Goal: Task Accomplishment & Management: Use online tool/utility

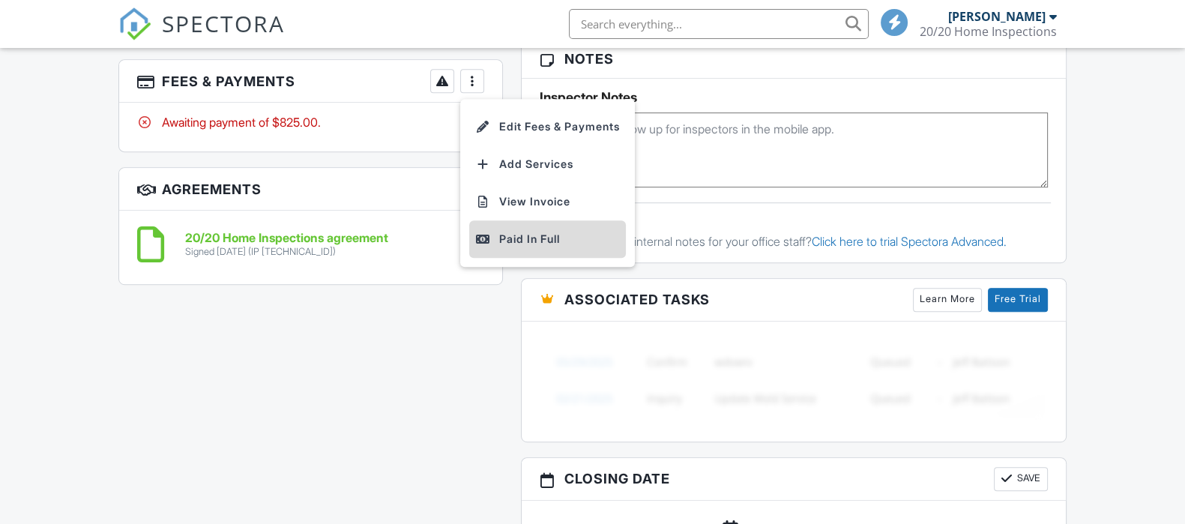
click at [524, 232] on div "Paid In Full" at bounding box center [547, 239] width 145 height 18
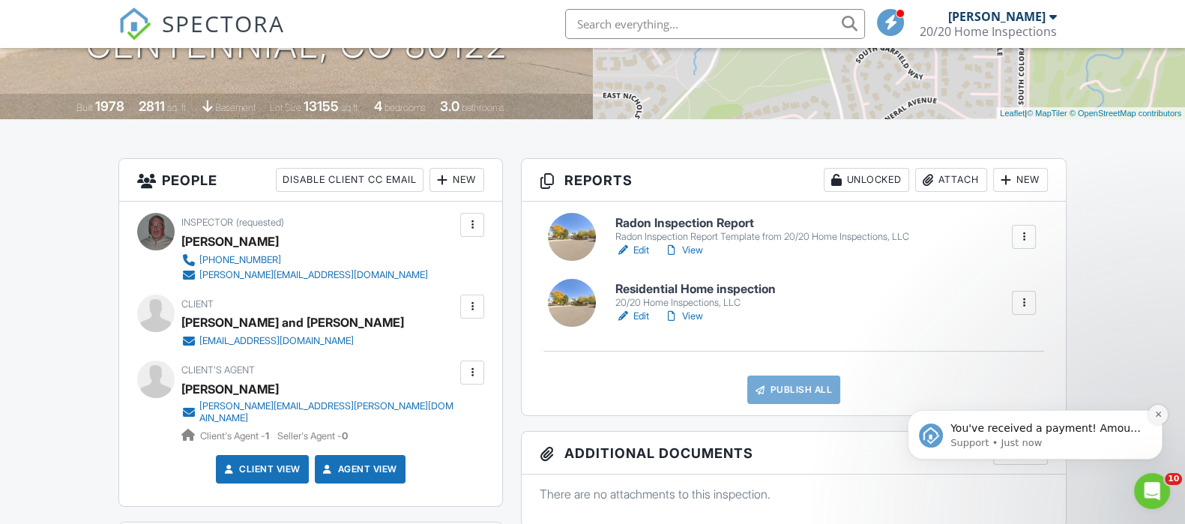
click at [1157, 417] on icon "Dismiss notification" at bounding box center [1158, 414] width 8 height 8
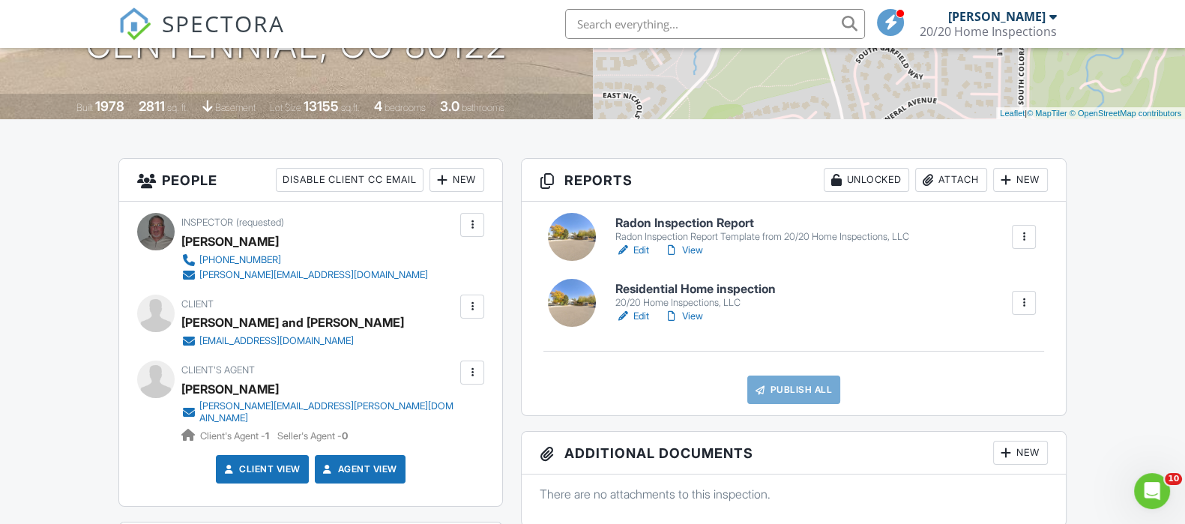
click at [641, 249] on link "Edit" at bounding box center [632, 250] width 34 height 15
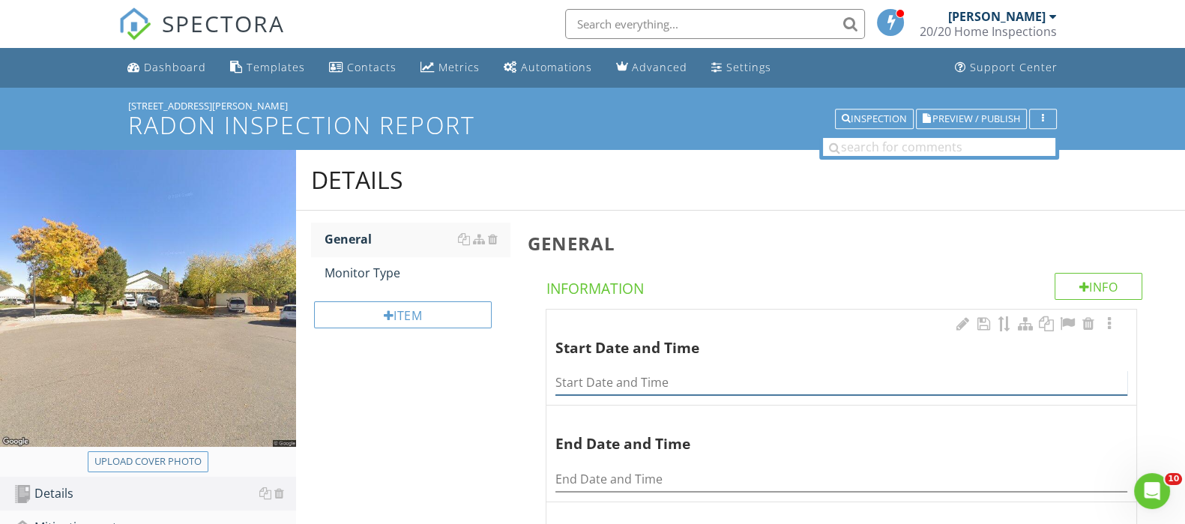
click at [575, 380] on input "Start Date and Time" at bounding box center [841, 382] width 572 height 25
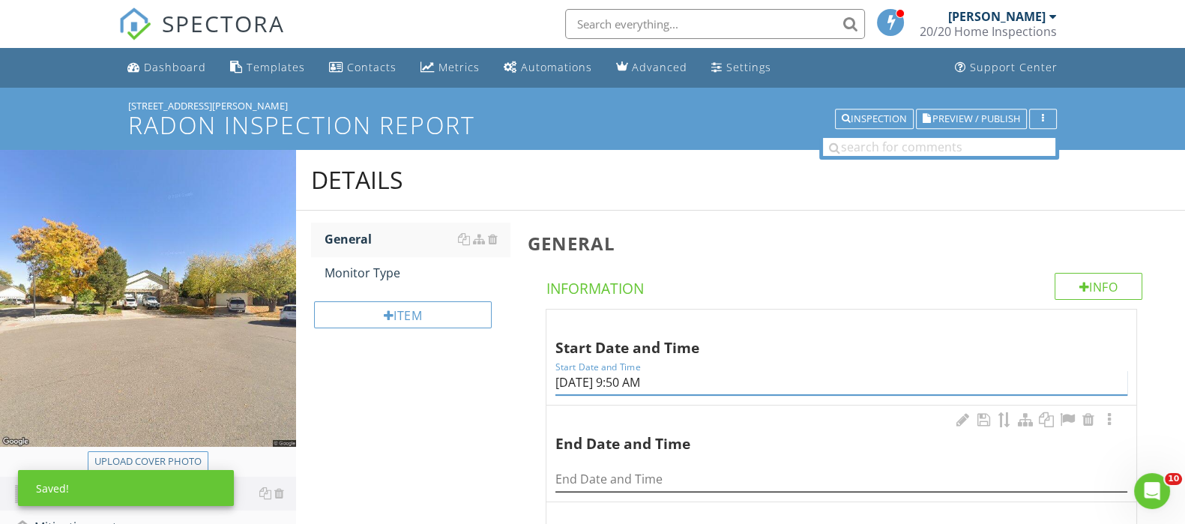
type input "[DATE] 9:50 AM"
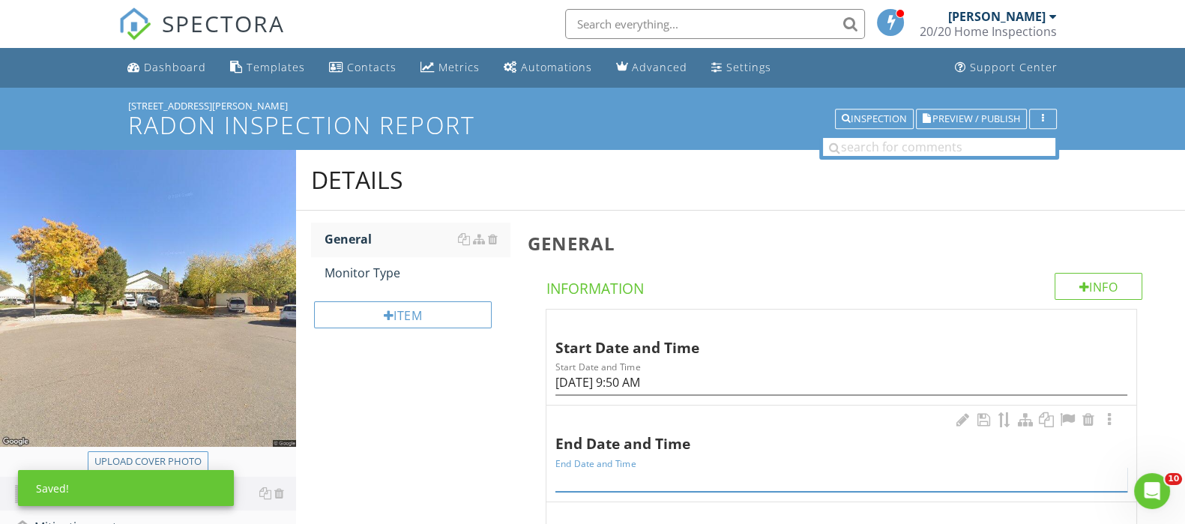
click at [574, 467] on input "End Date and Time" at bounding box center [841, 479] width 572 height 25
type input "[DATE] 10:40 AM"
click at [348, 280] on div "Monitor Type" at bounding box center [416, 273] width 184 height 18
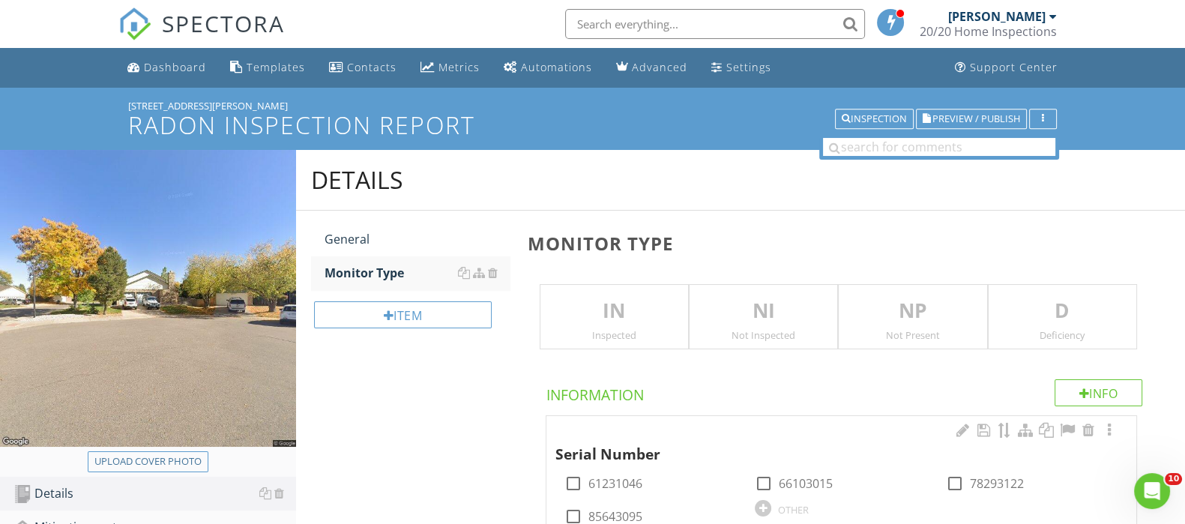
click at [950, 483] on div at bounding box center [954, 483] width 25 height 25
checkbox input "true"
click at [131, 465] on div "Upload cover photo" at bounding box center [147, 461] width 107 height 15
type input "C:\fakepath\DSCN9107.JPG"
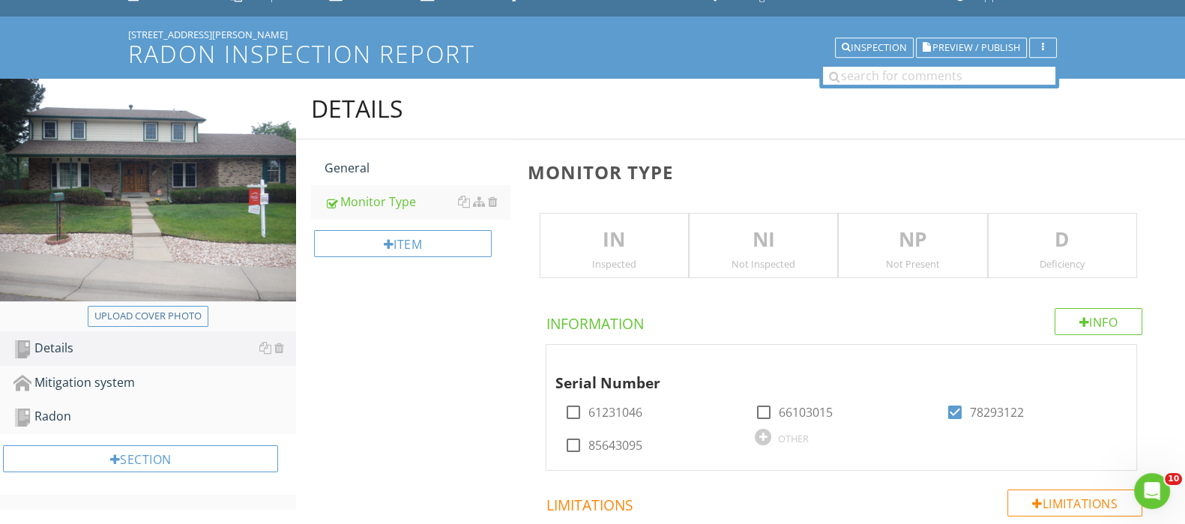
scroll to position [187, 0]
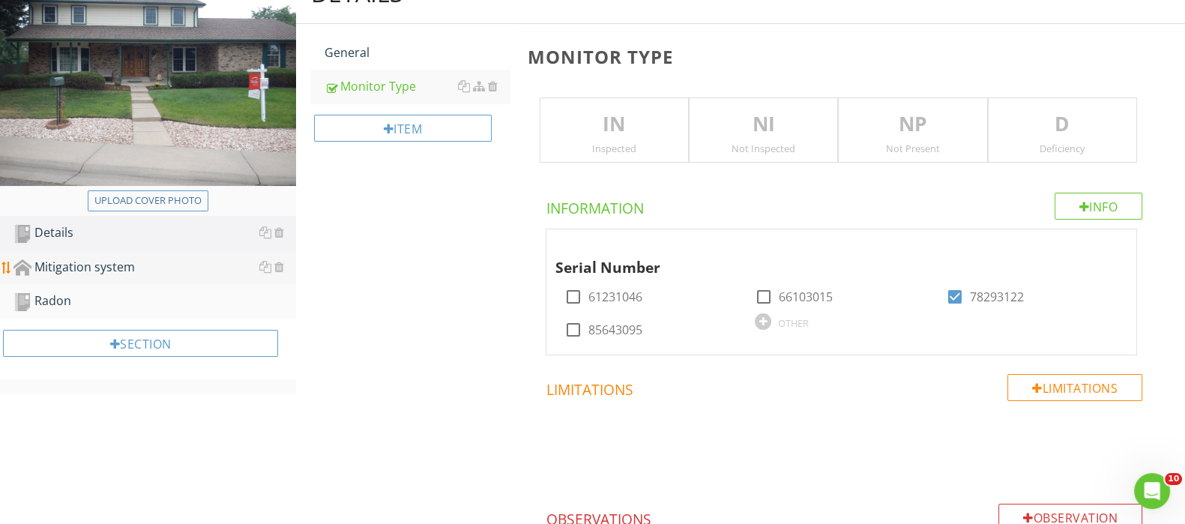
click at [63, 264] on div "Mitigation system" at bounding box center [154, 267] width 283 height 19
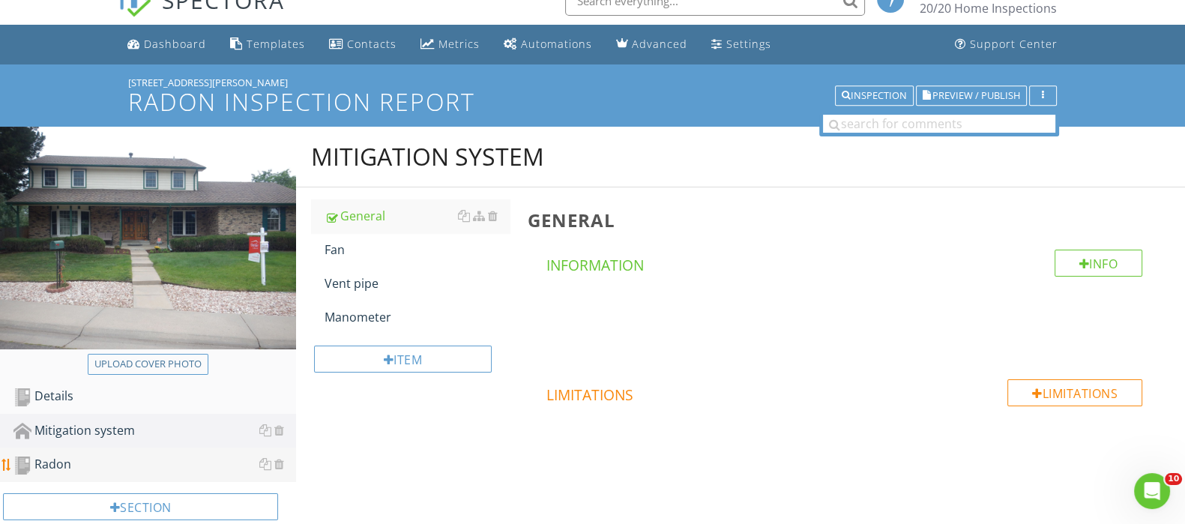
scroll to position [87, 0]
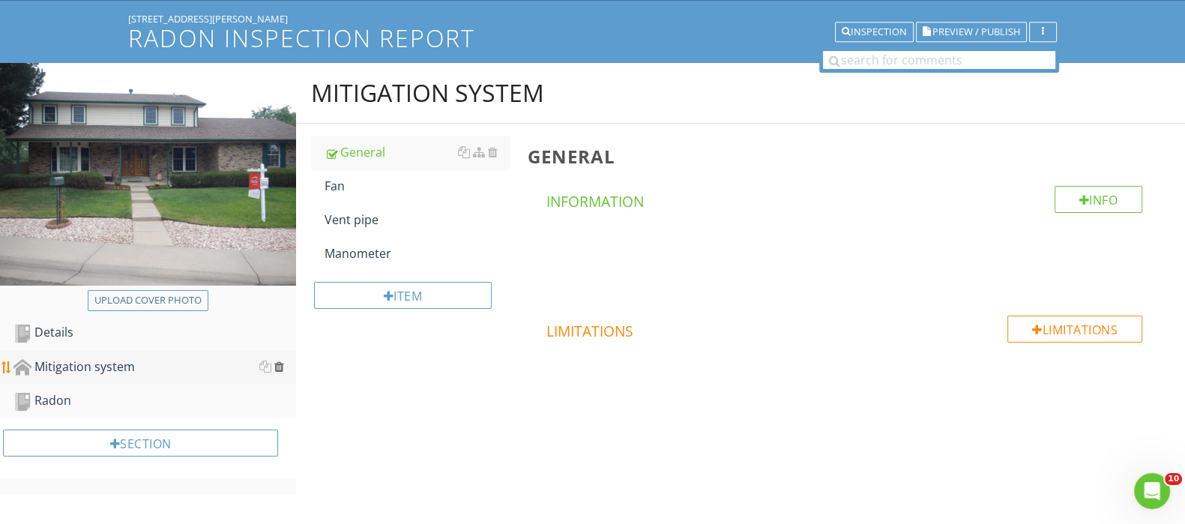
click at [278, 369] on div at bounding box center [279, 366] width 10 height 12
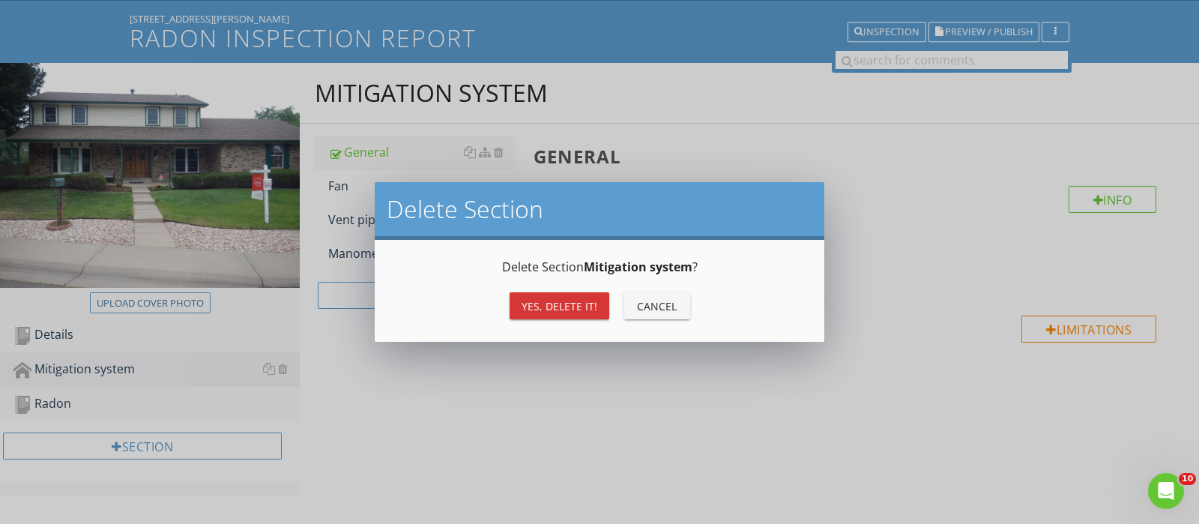
click at [551, 309] on div "Yes, Delete it!" at bounding box center [560, 306] width 76 height 16
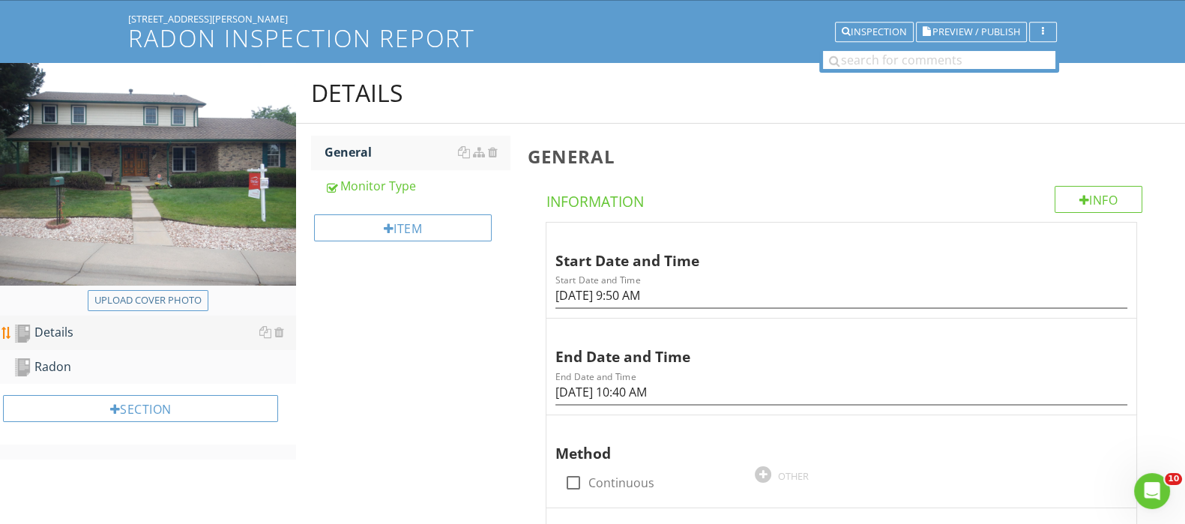
click at [63, 324] on div "Details" at bounding box center [154, 332] width 283 height 19
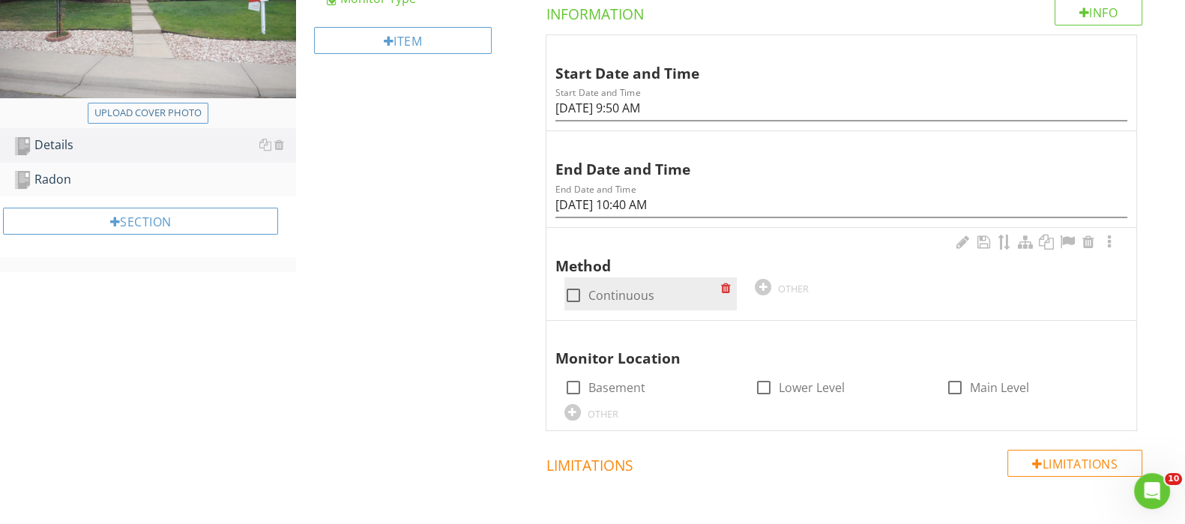
click at [573, 283] on div at bounding box center [573, 295] width 25 height 25
checkbox input "true"
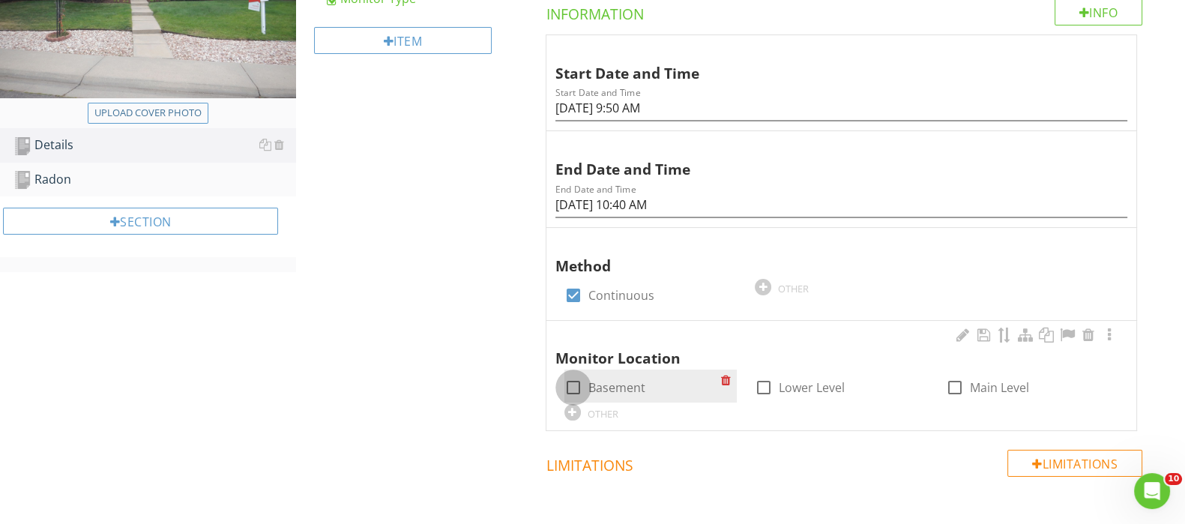
click at [581, 383] on div at bounding box center [573, 387] width 25 height 25
checkbox input "true"
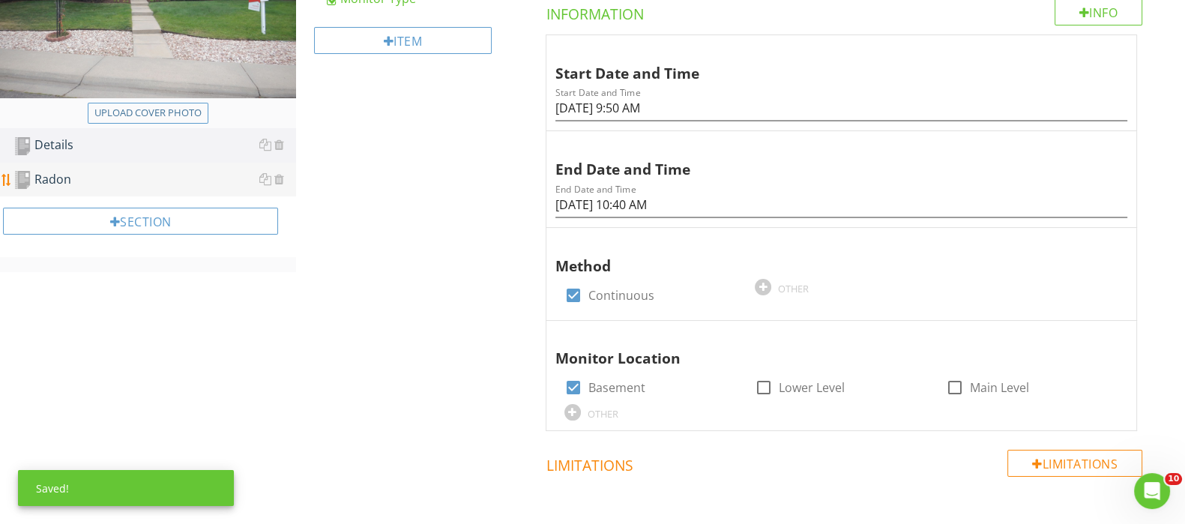
click at [139, 181] on div "Radon" at bounding box center [154, 179] width 283 height 19
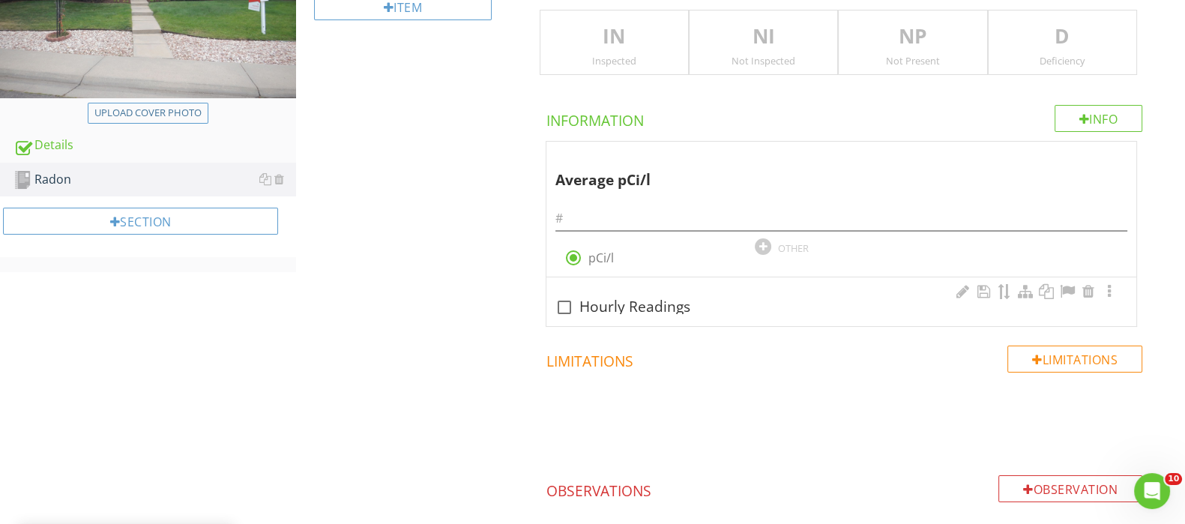
click at [558, 302] on div at bounding box center [564, 307] width 25 height 25
checkbox input "true"
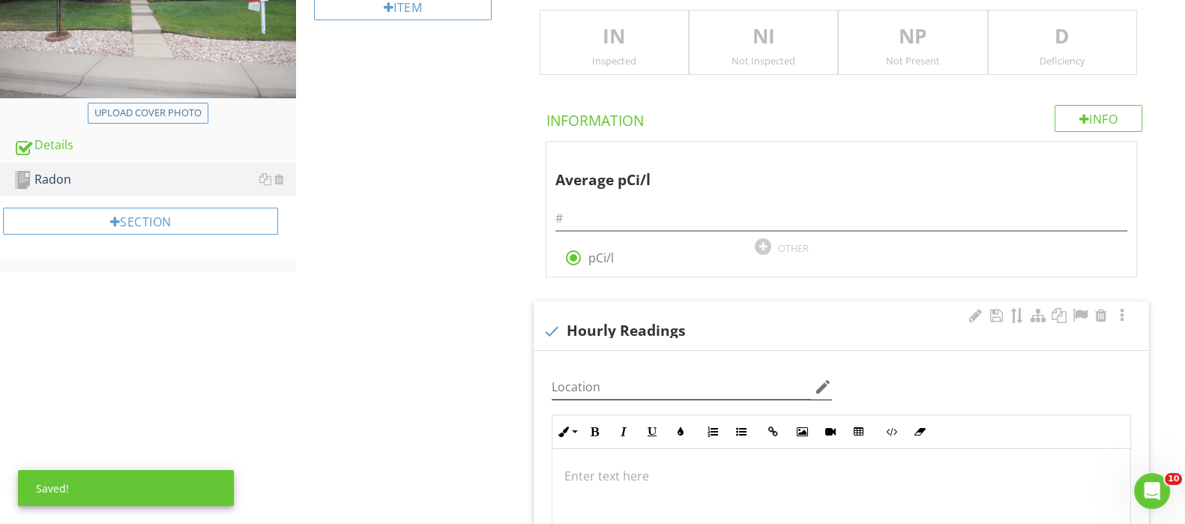
click at [824, 384] on icon "edit" at bounding box center [823, 387] width 18 height 18
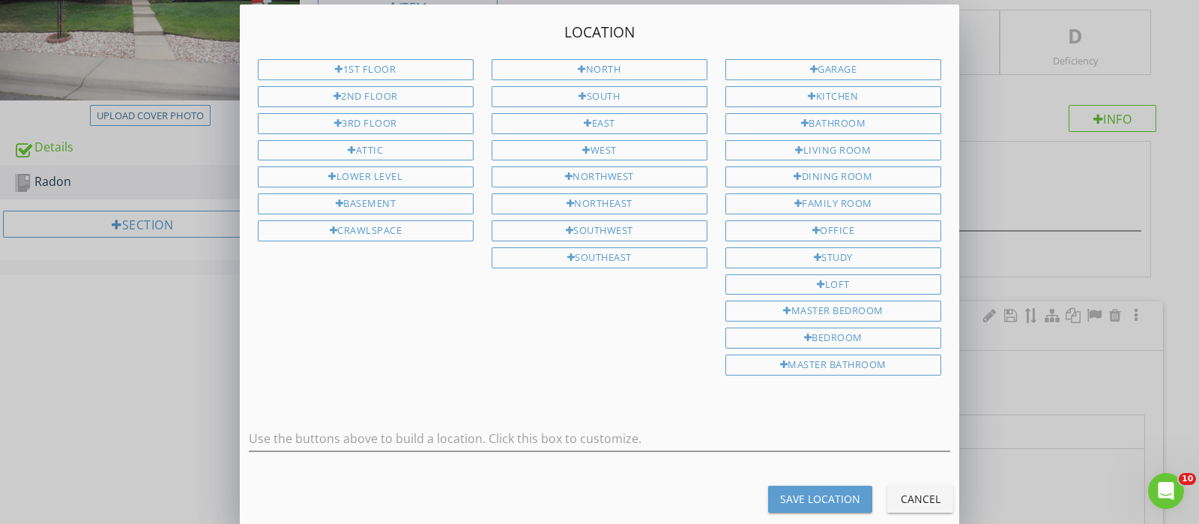
drag, startPoint x: 376, startPoint y: 202, endPoint x: 406, endPoint y: 211, distance: 31.3
click at [380, 202] on div "Basement" at bounding box center [366, 203] width 216 height 21
type input "Basement"
click at [821, 491] on div "Save Location" at bounding box center [820, 499] width 80 height 16
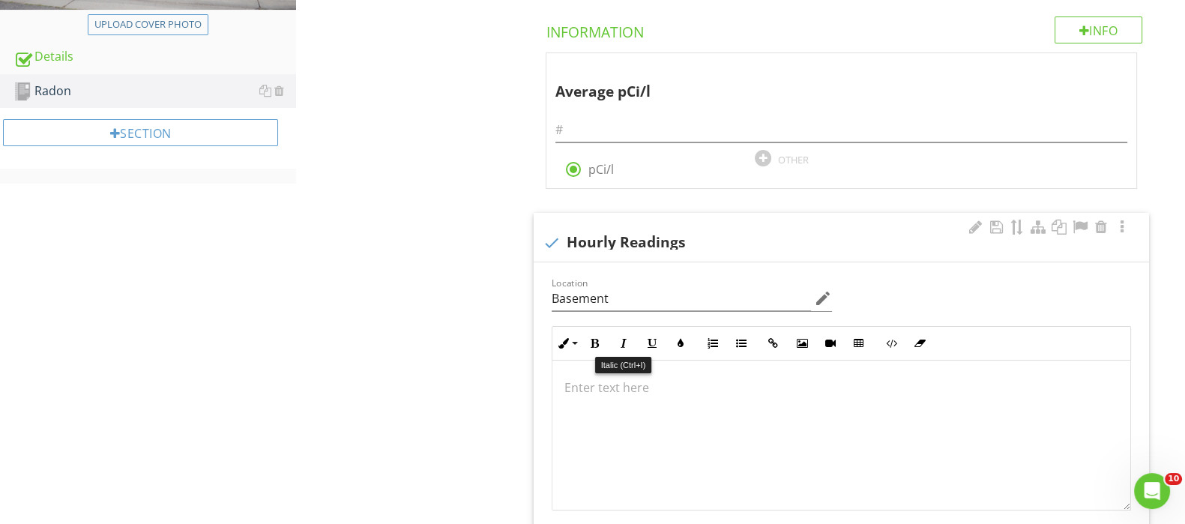
scroll to position [462, 0]
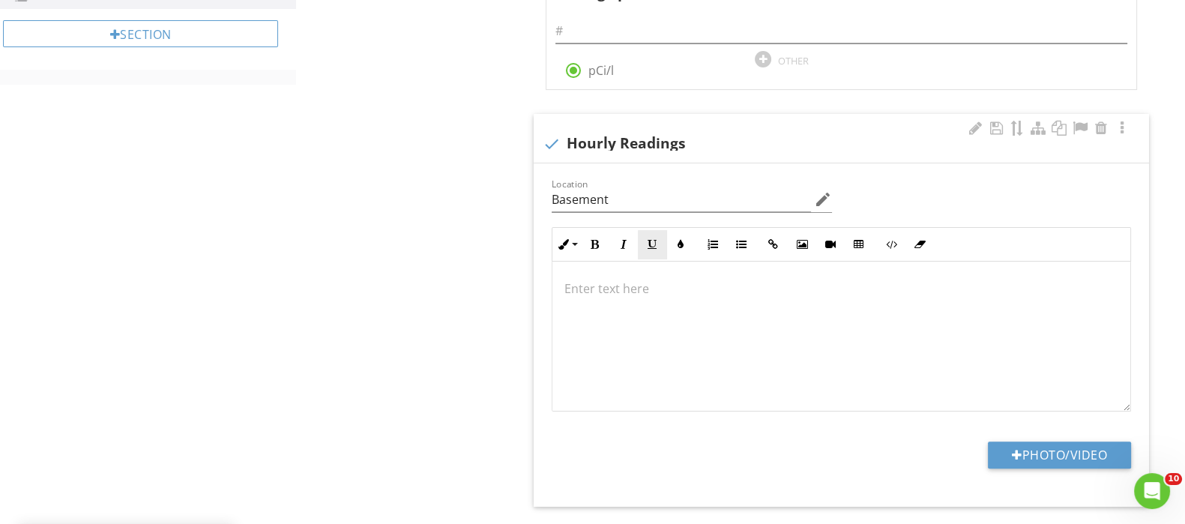
type input "Basement"
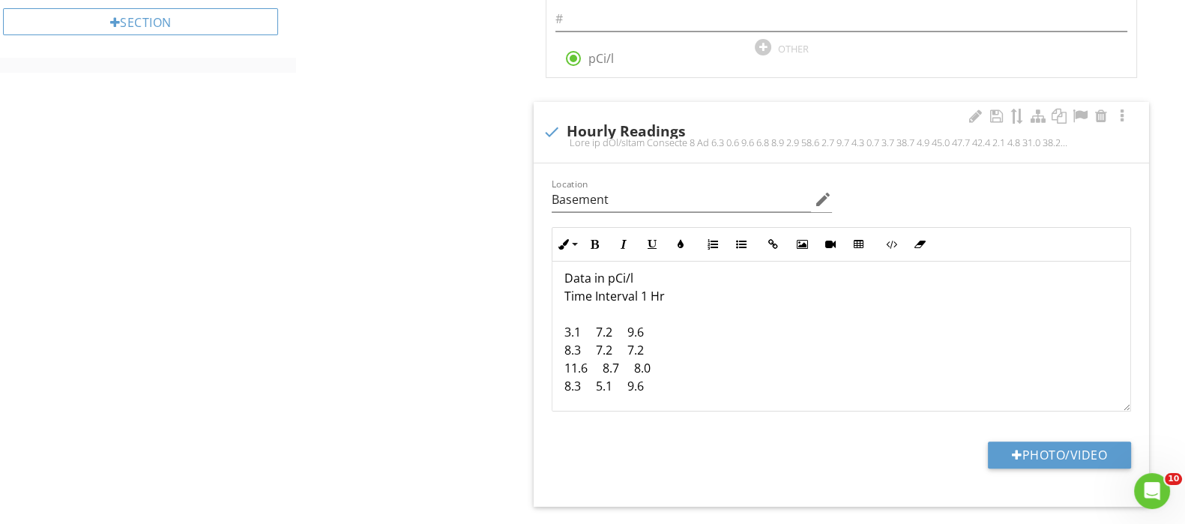
scroll to position [0, 0]
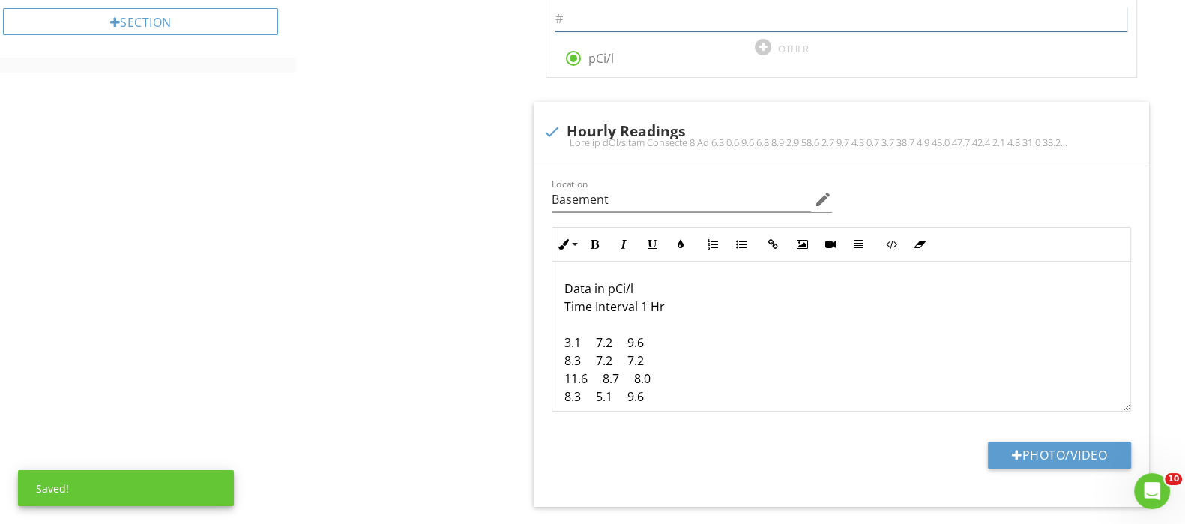
click at [581, 13] on input "text" at bounding box center [841, 19] width 572 height 25
type input "10.6"
click at [450, 253] on div "Radon Summary Item Summary IN Inspected NI Not Inspected NP Not Present D Defic…" at bounding box center [740, 242] width 889 height 1132
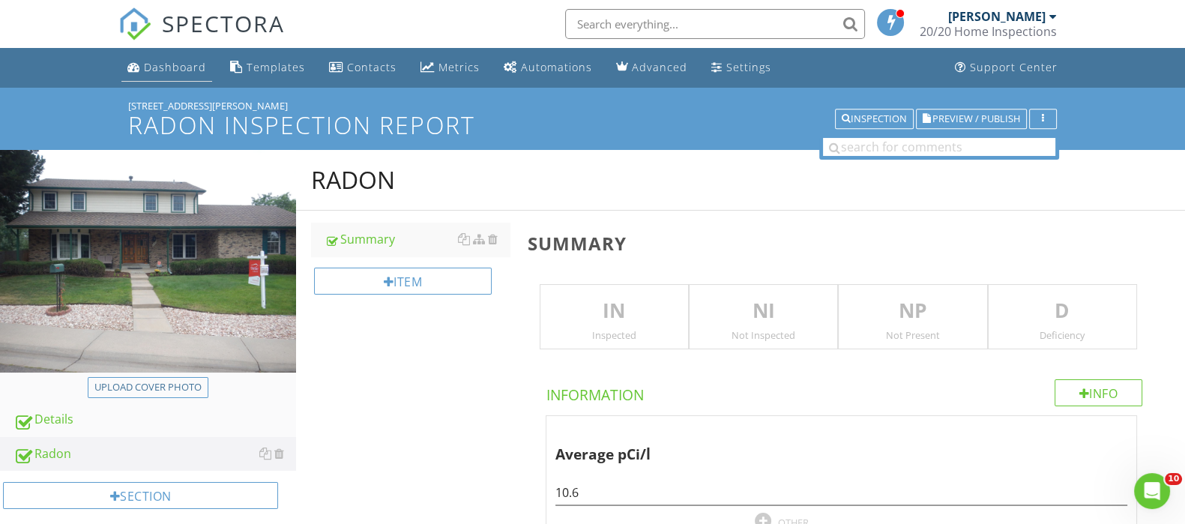
click at [180, 73] on div "Dashboard" at bounding box center [175, 67] width 62 height 14
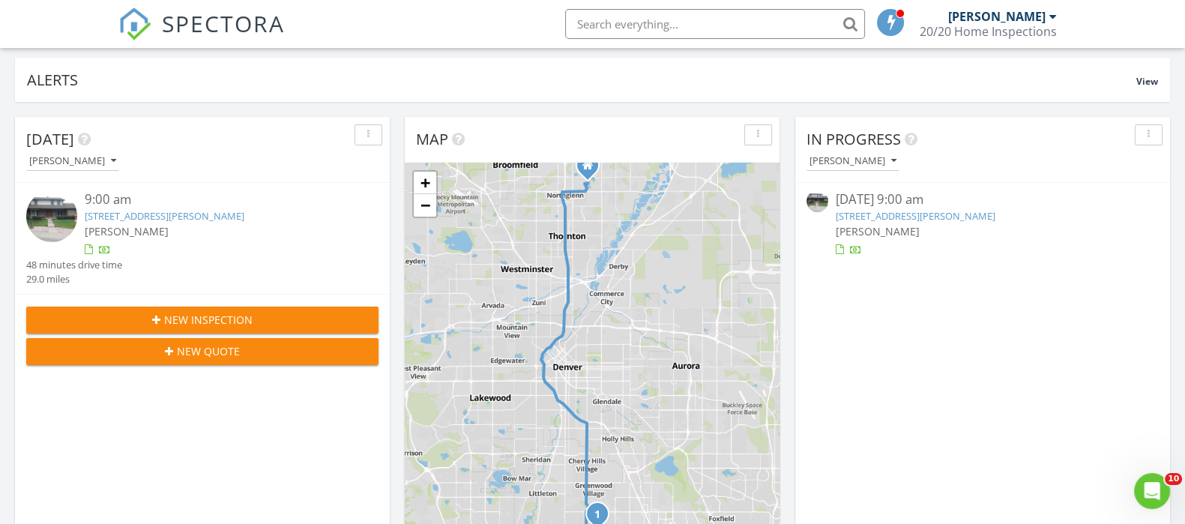
click at [869, 225] on span "[PERSON_NAME]" at bounding box center [878, 231] width 84 height 14
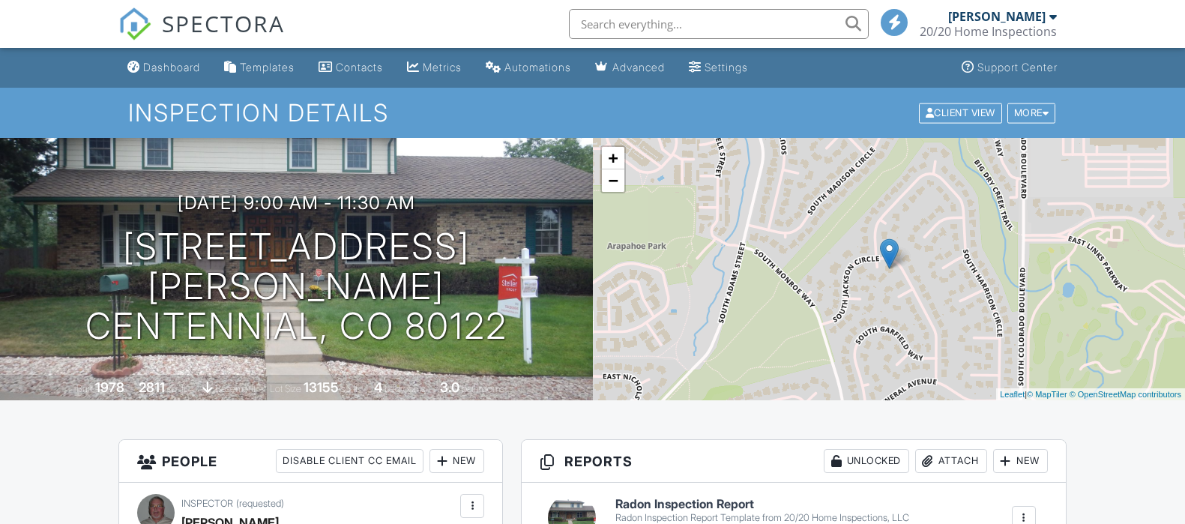
scroll to position [468, 0]
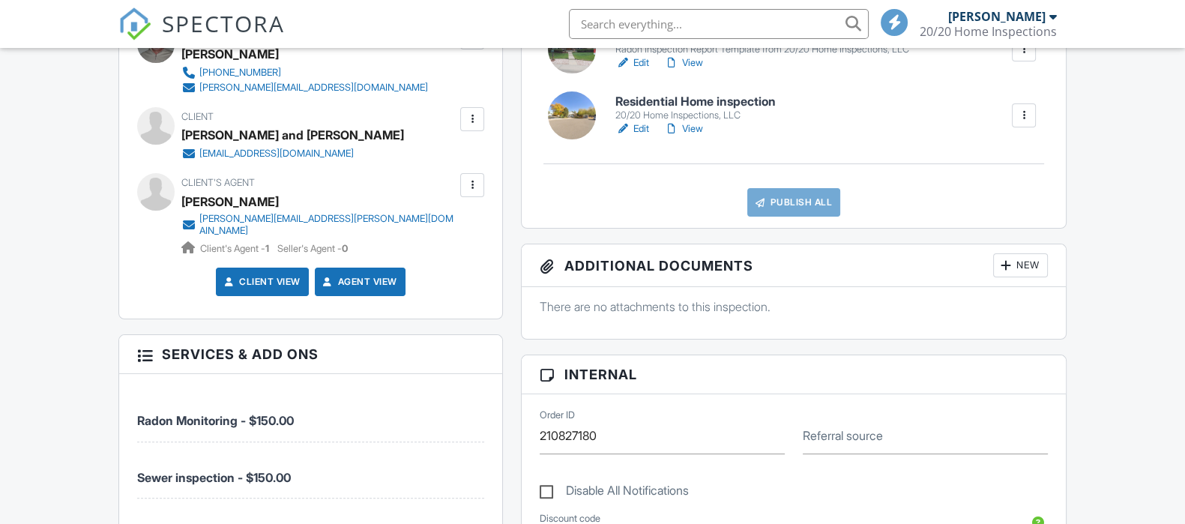
click at [641, 130] on link "Edit" at bounding box center [632, 128] width 34 height 15
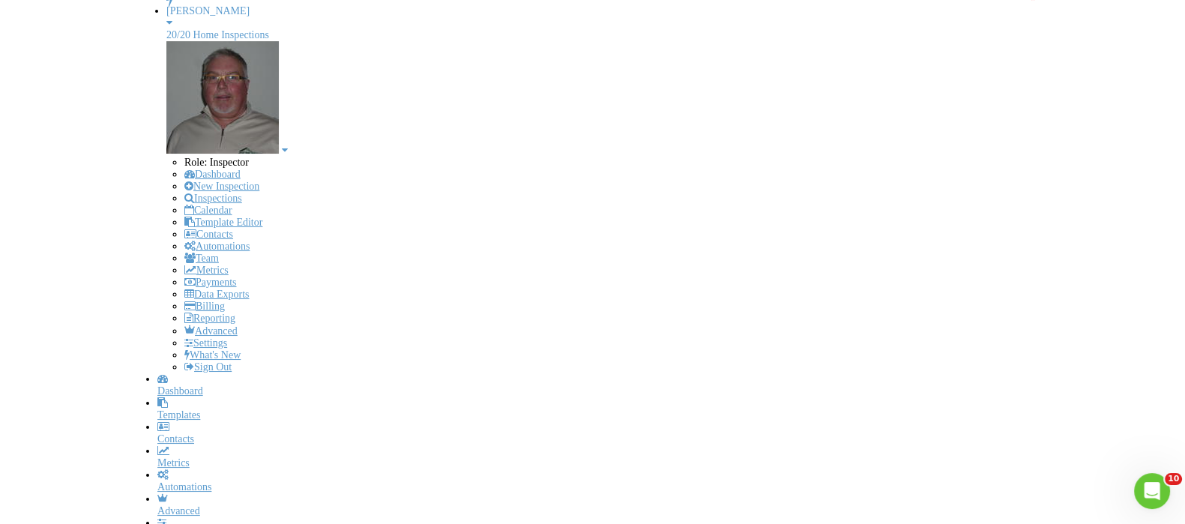
scroll to position [187, 0]
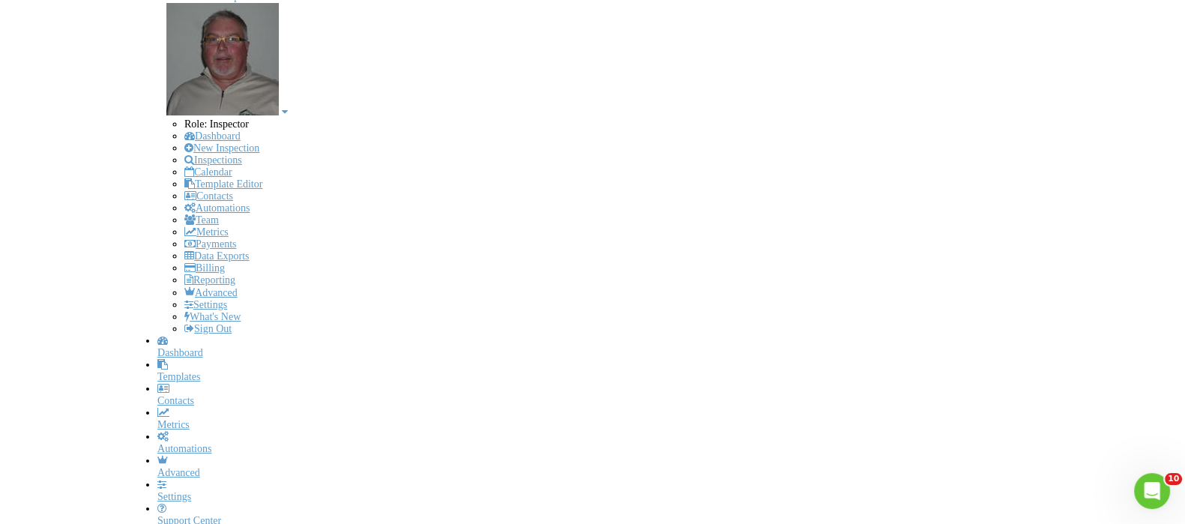
drag, startPoint x: 769, startPoint y: 185, endPoint x: 938, endPoint y: 199, distance: 170.0
checkbox input "true"
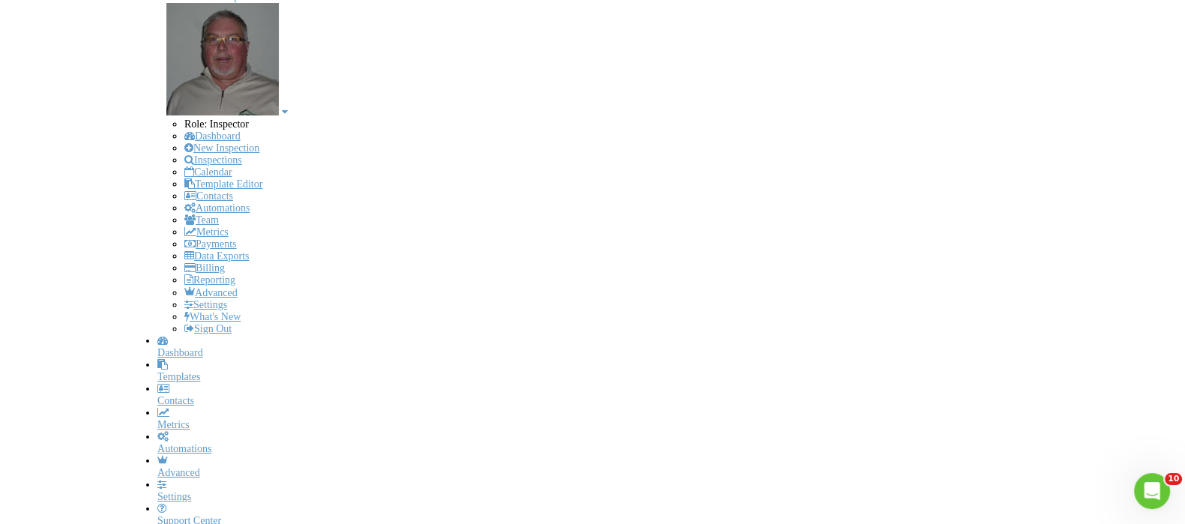
checkbox input "true"
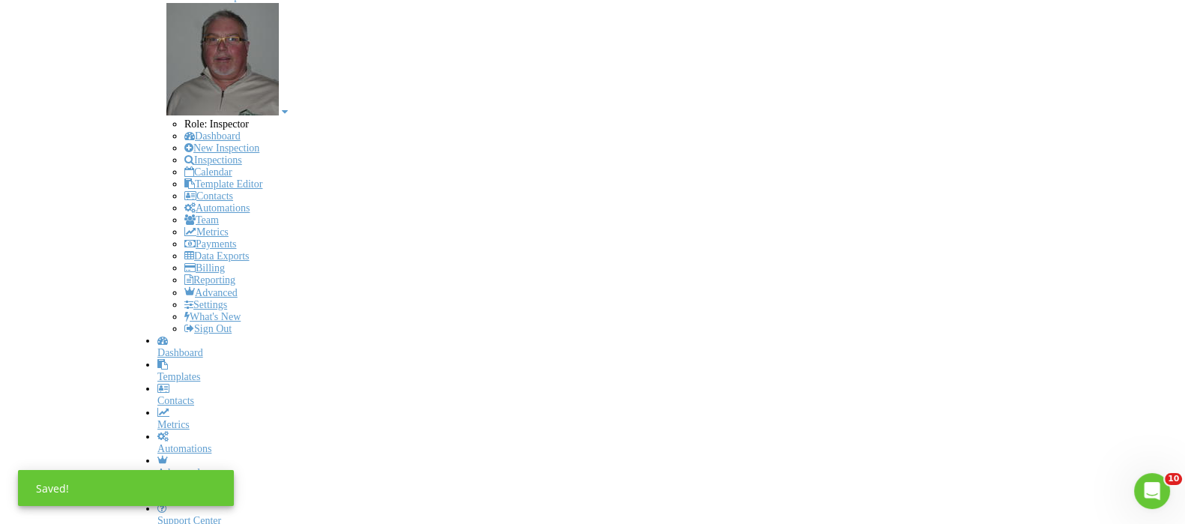
checkbox input "true"
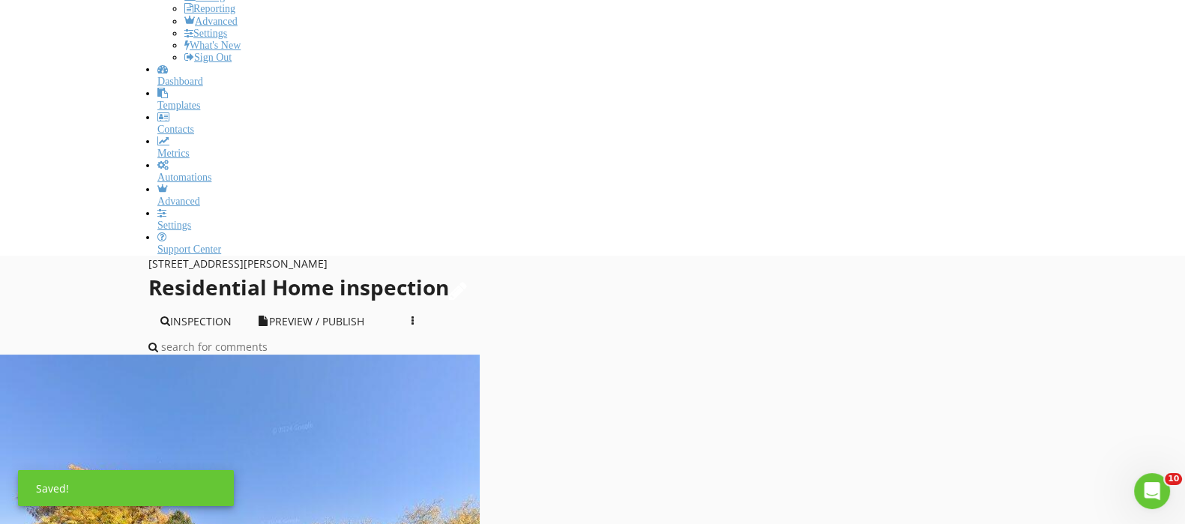
scroll to position [468, 0]
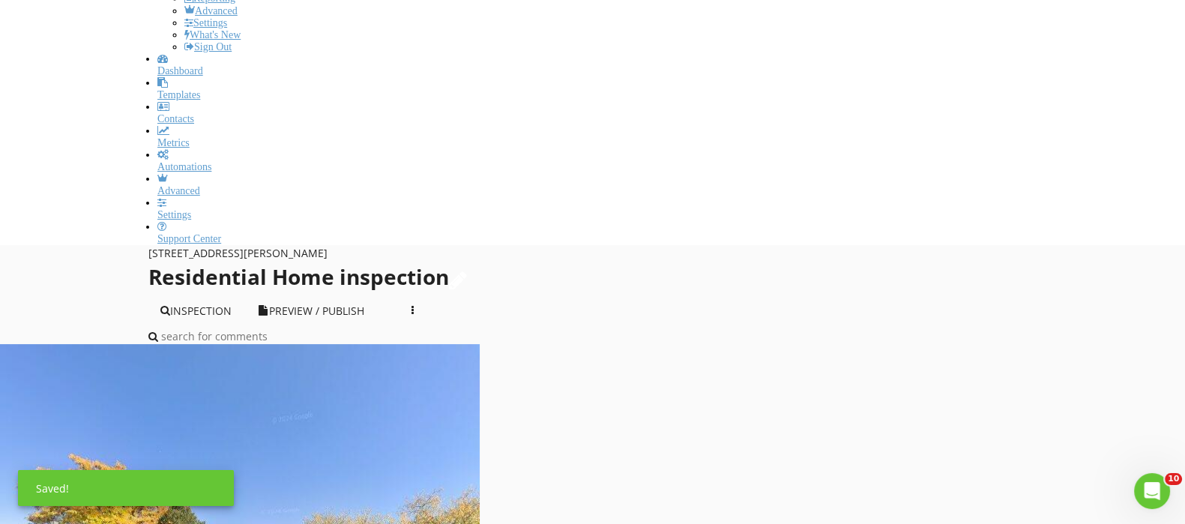
drag, startPoint x: 580, startPoint y: 336, endPoint x: 718, endPoint y: 338, distance: 137.9
checkbox input "true"
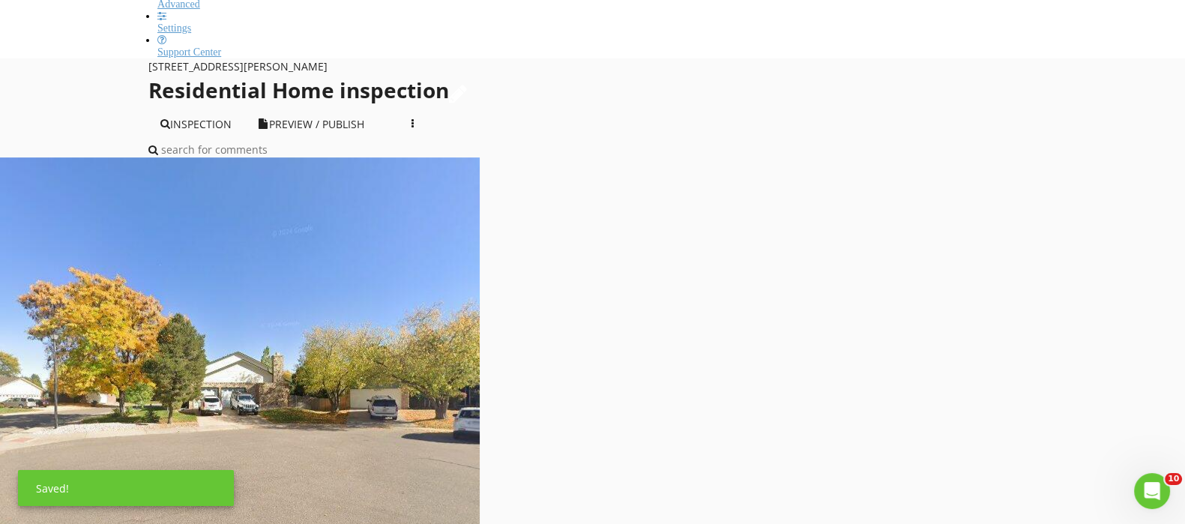
checkbox input "true"
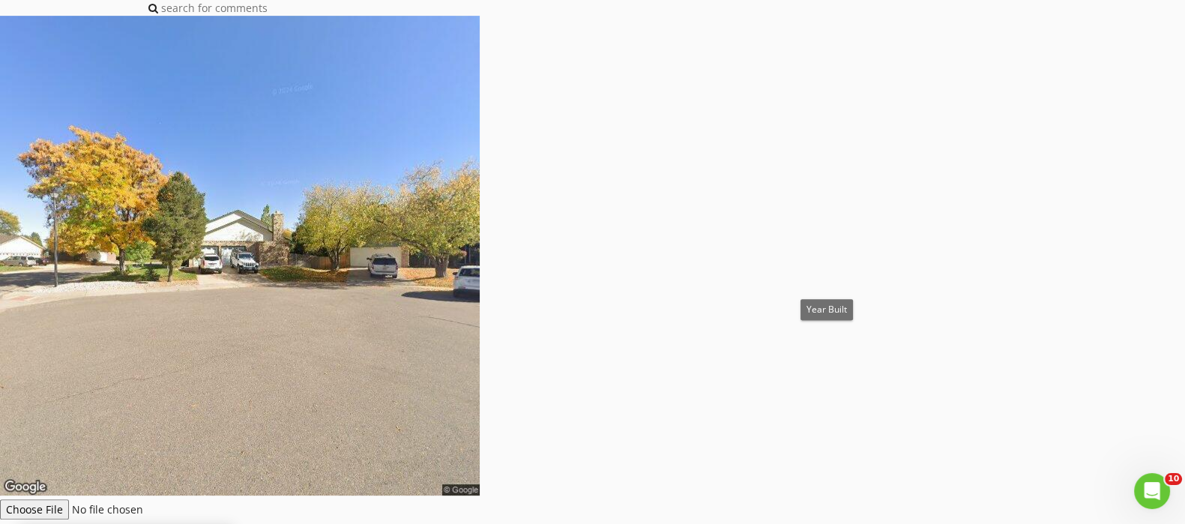
scroll to position [934, 0]
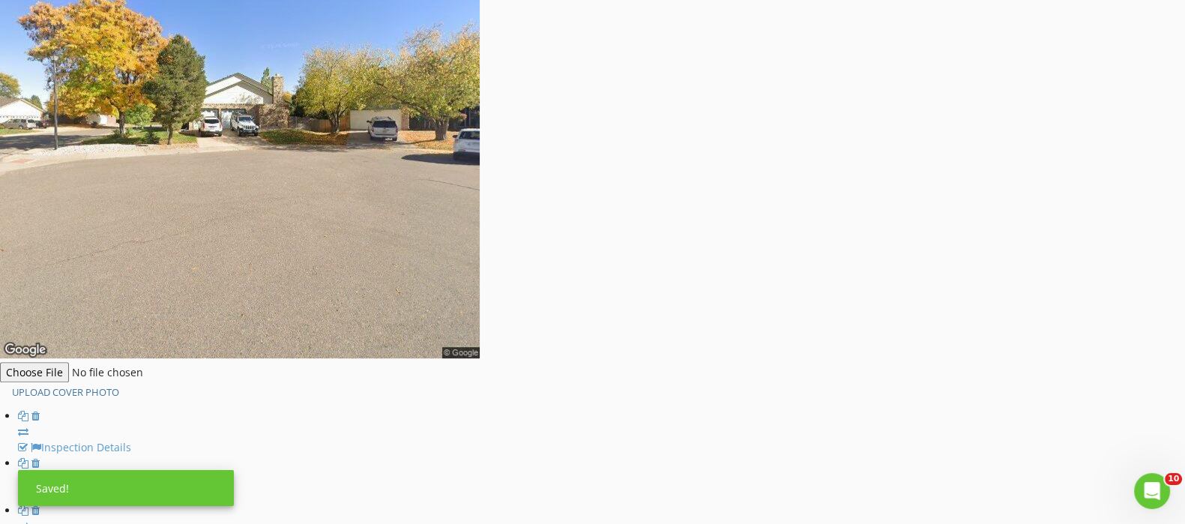
type input "1978"
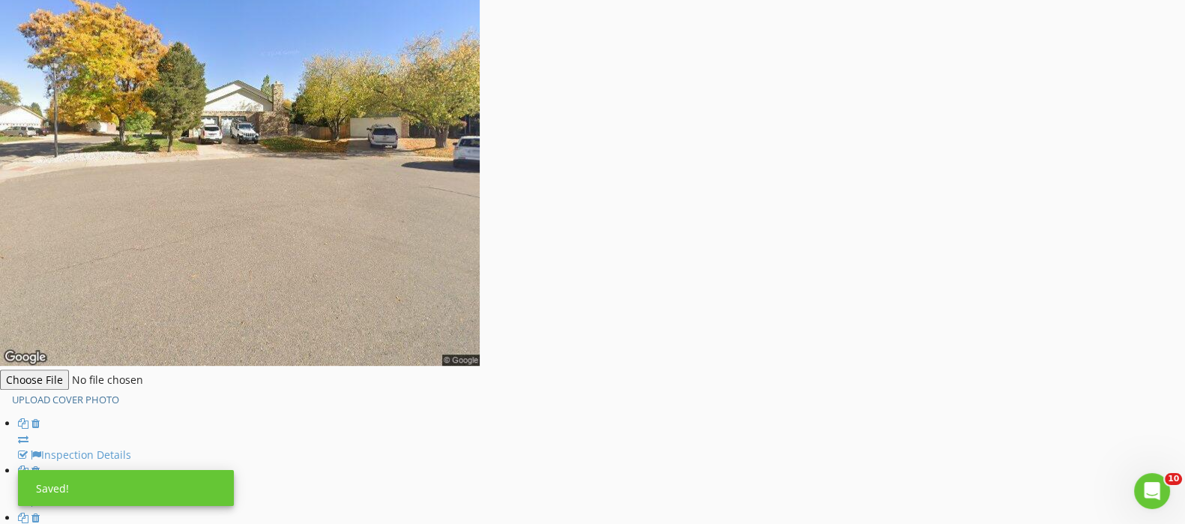
scroll to position [914, 0]
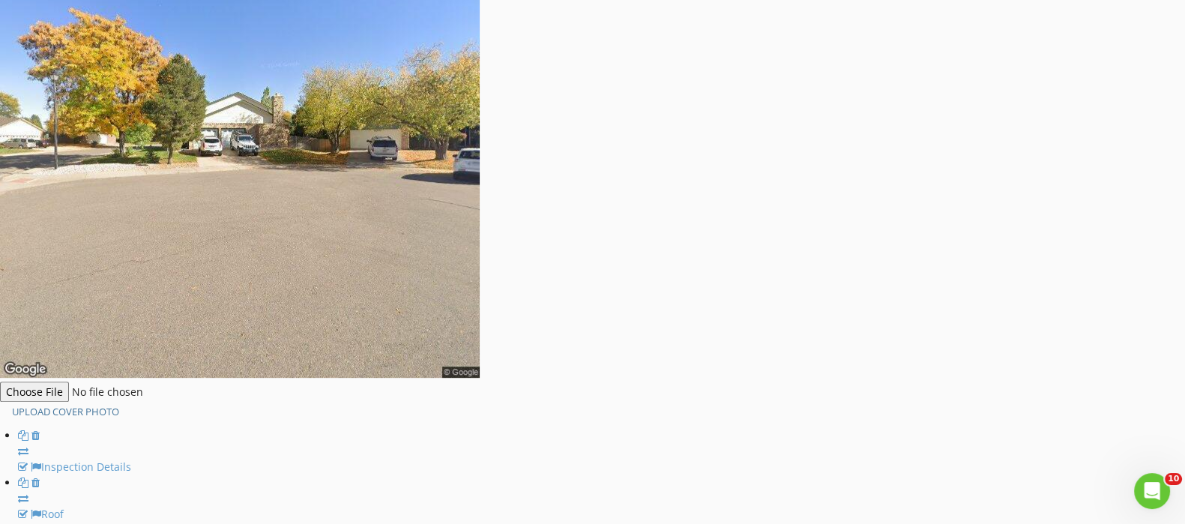
checkbox input "true"
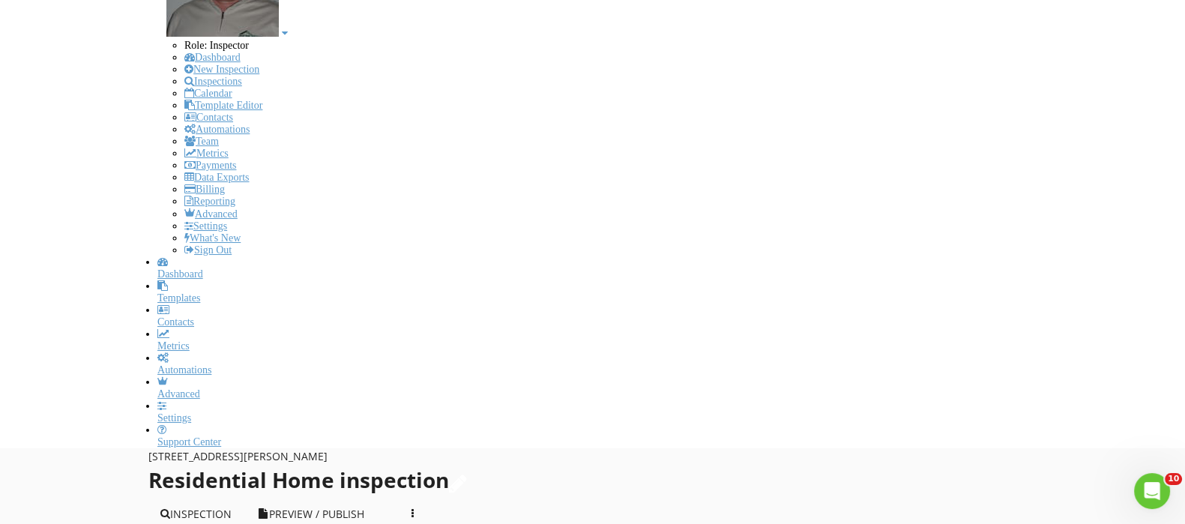
scroll to position [259, 0]
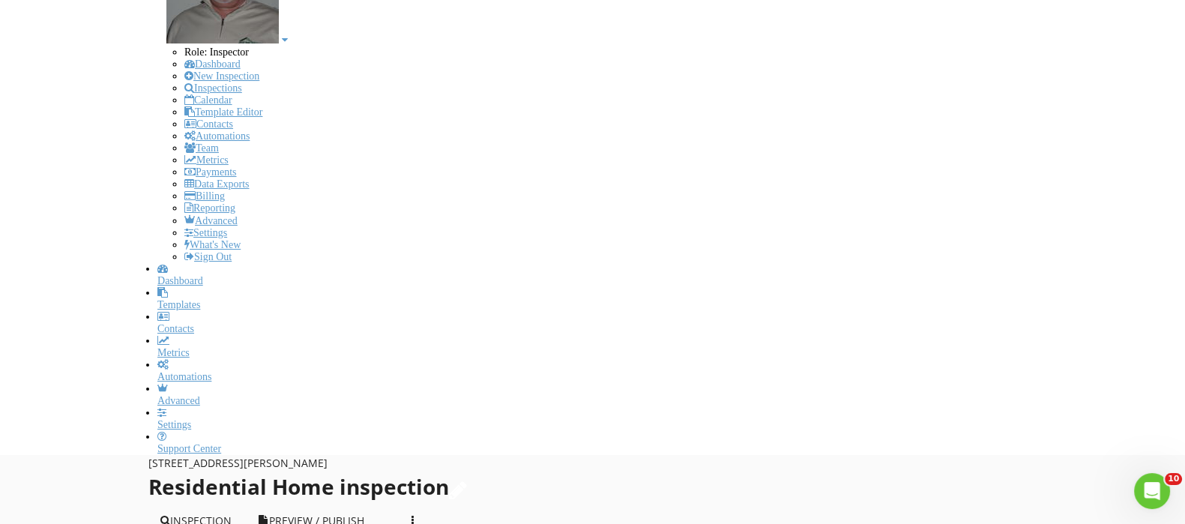
type input "C:\fakepath\DSCN9107.JPG"
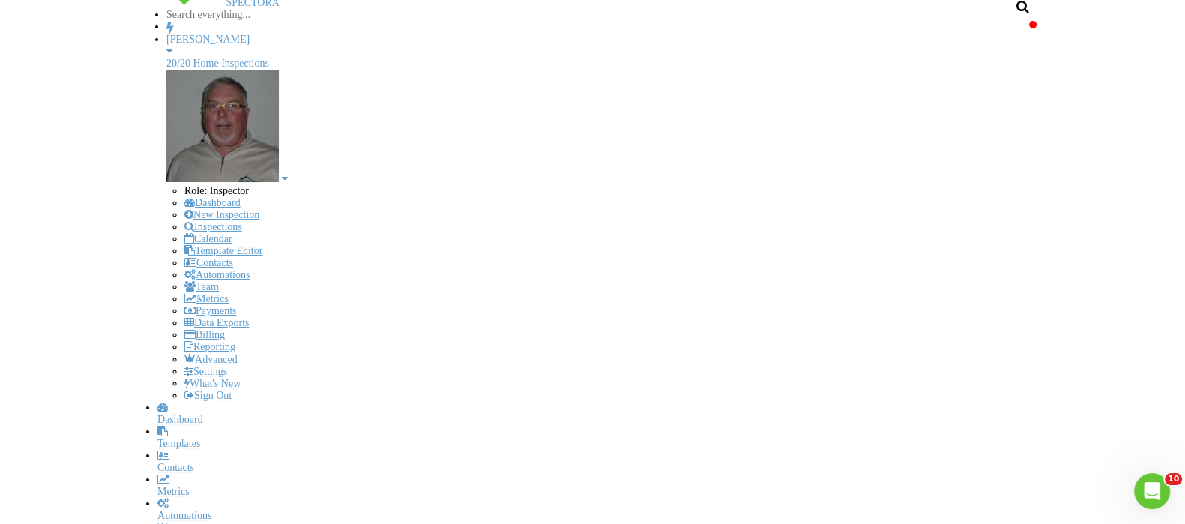
scroll to position [93, 0]
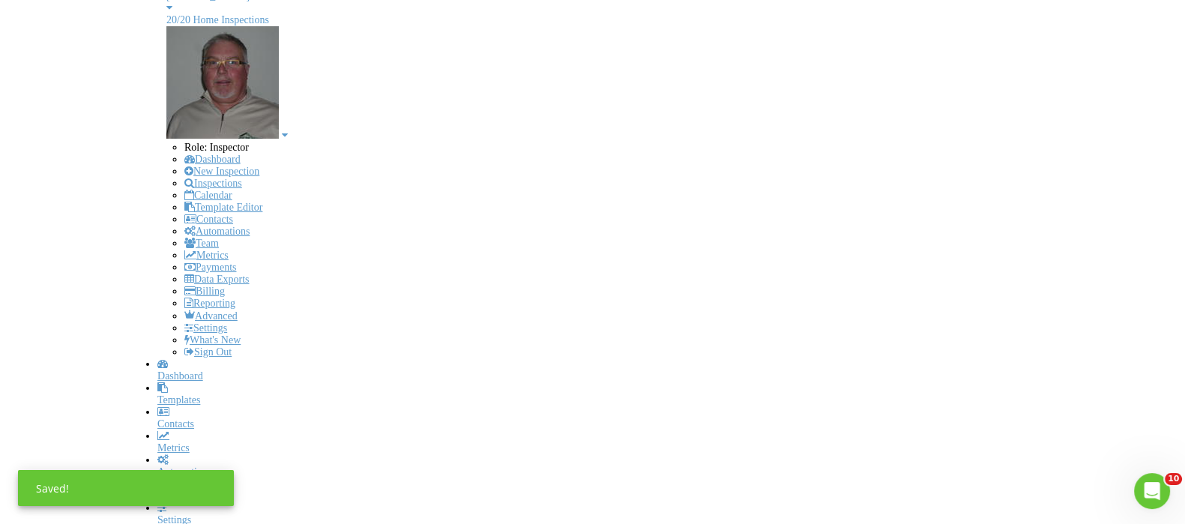
scroll to position [374, 0]
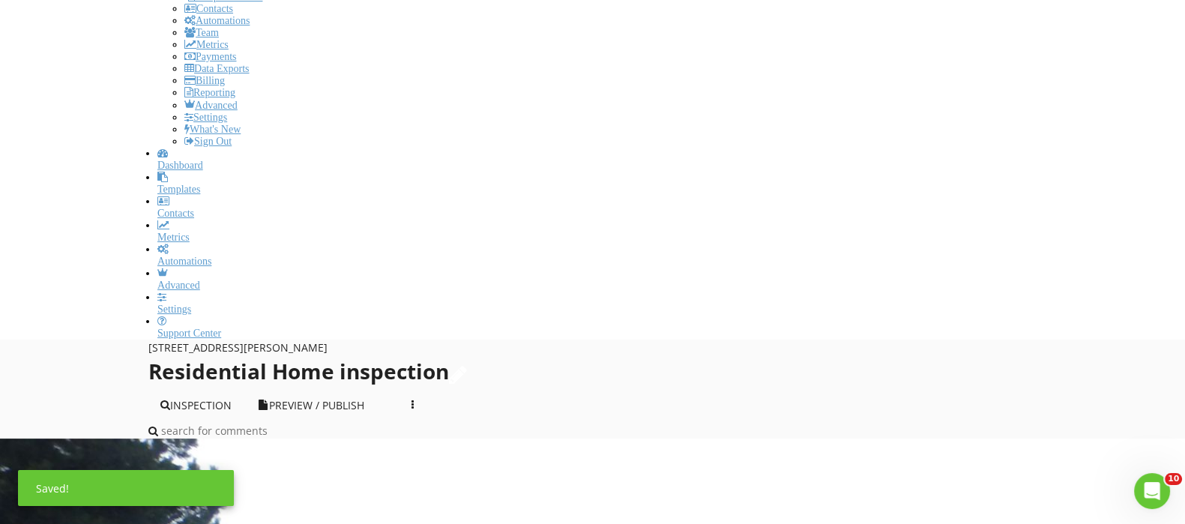
checkbox input "true"
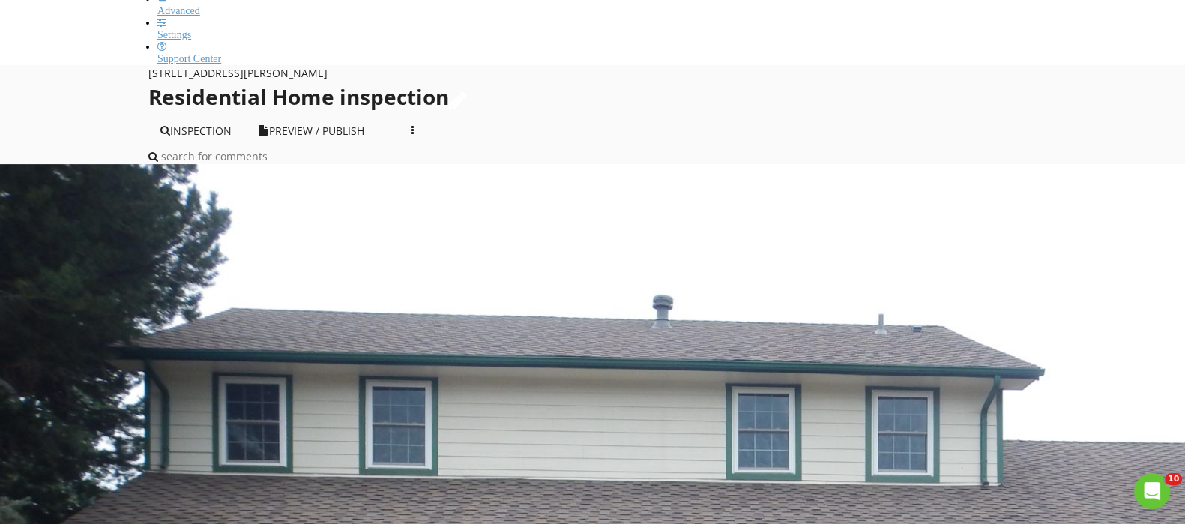
scroll to position [655, 0]
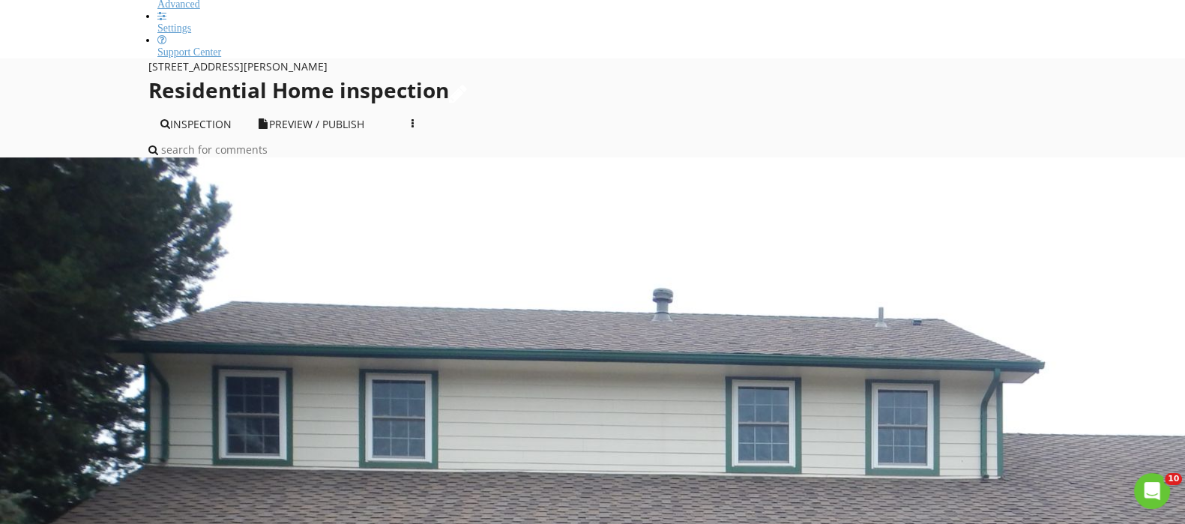
type input "C:\fakepath\DSCN9123.JPG"
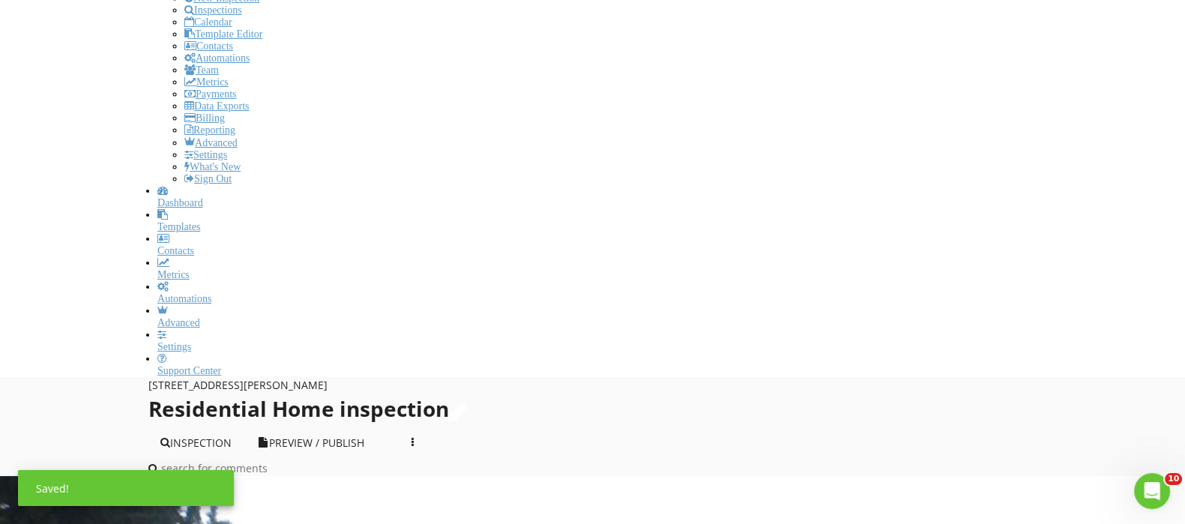
scroll to position [93, 0]
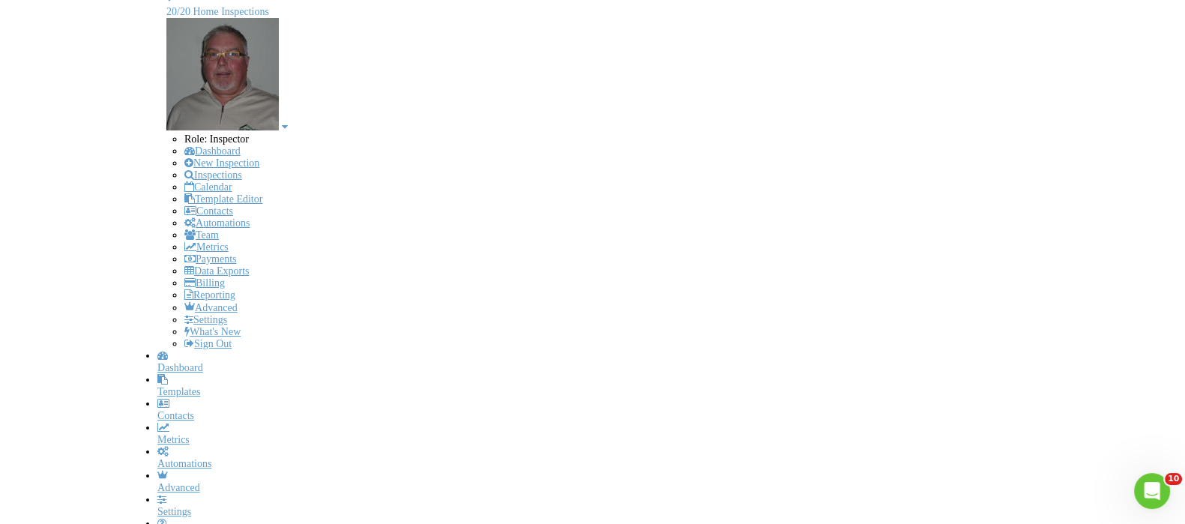
scroll to position [374, 0]
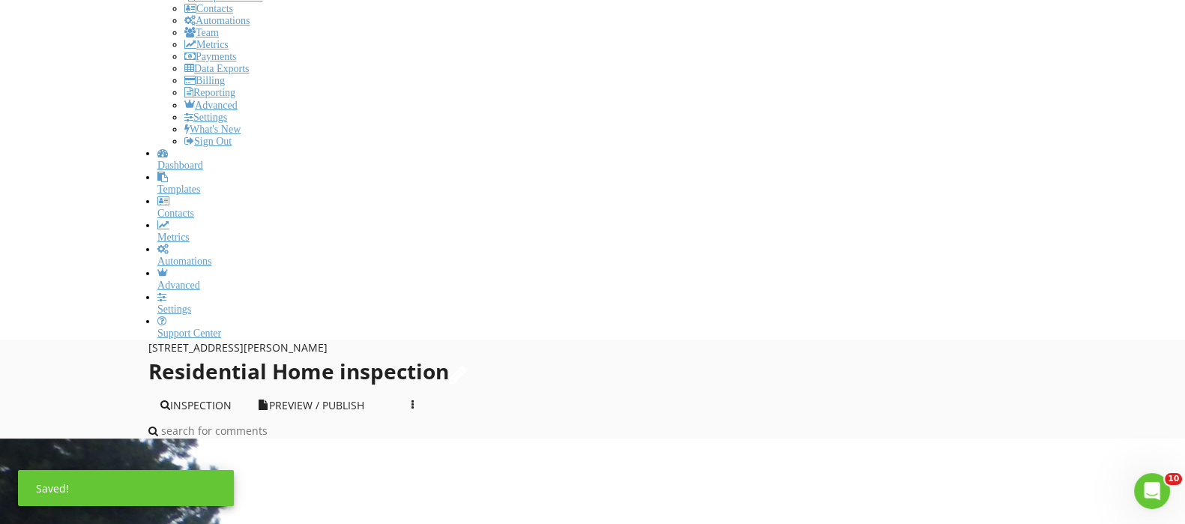
type input "1"
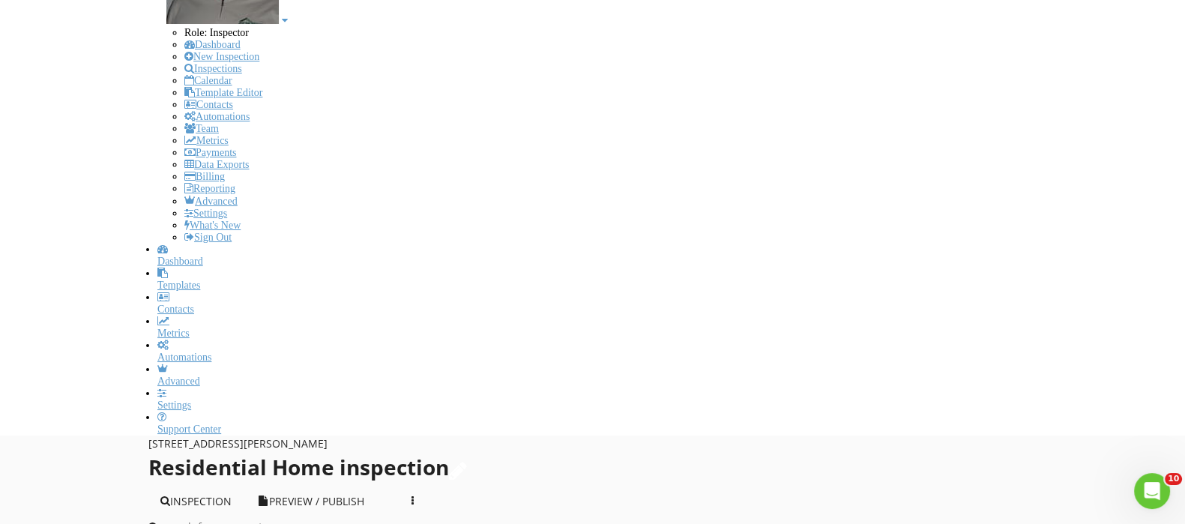
scroll to position [281, 0]
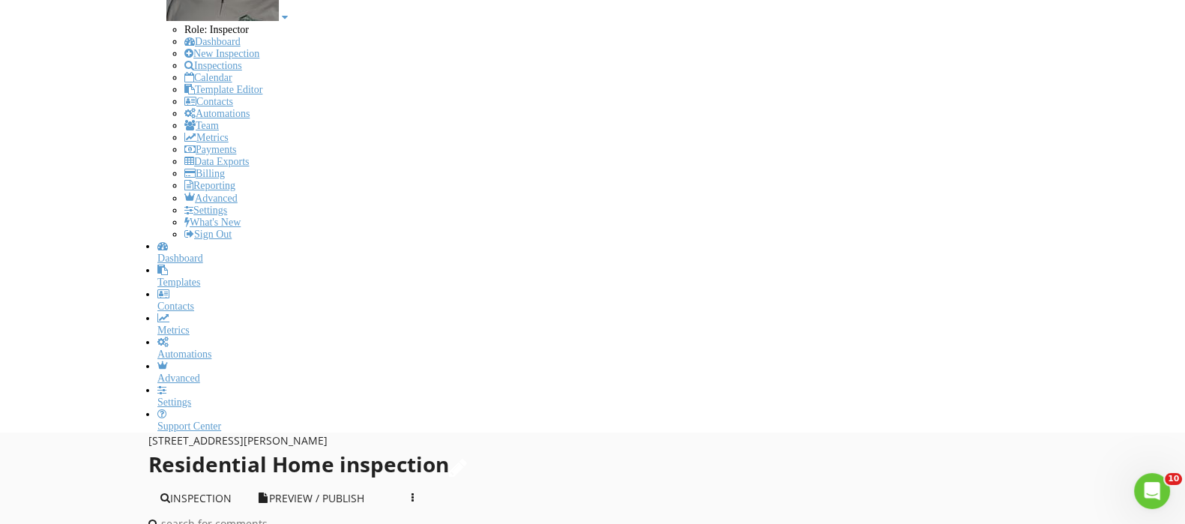
checkbox input "true"
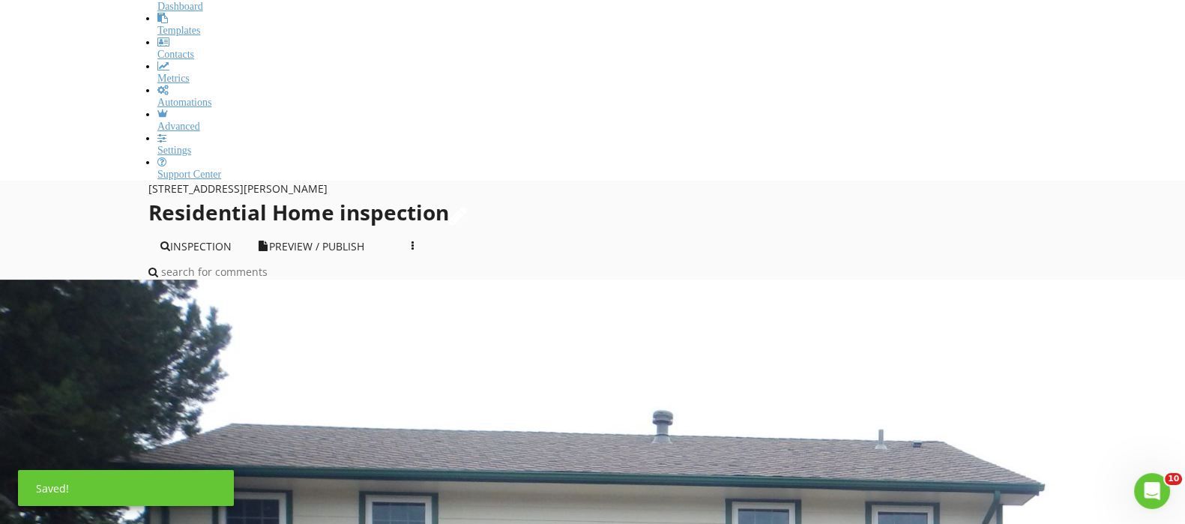
scroll to position [562, 0]
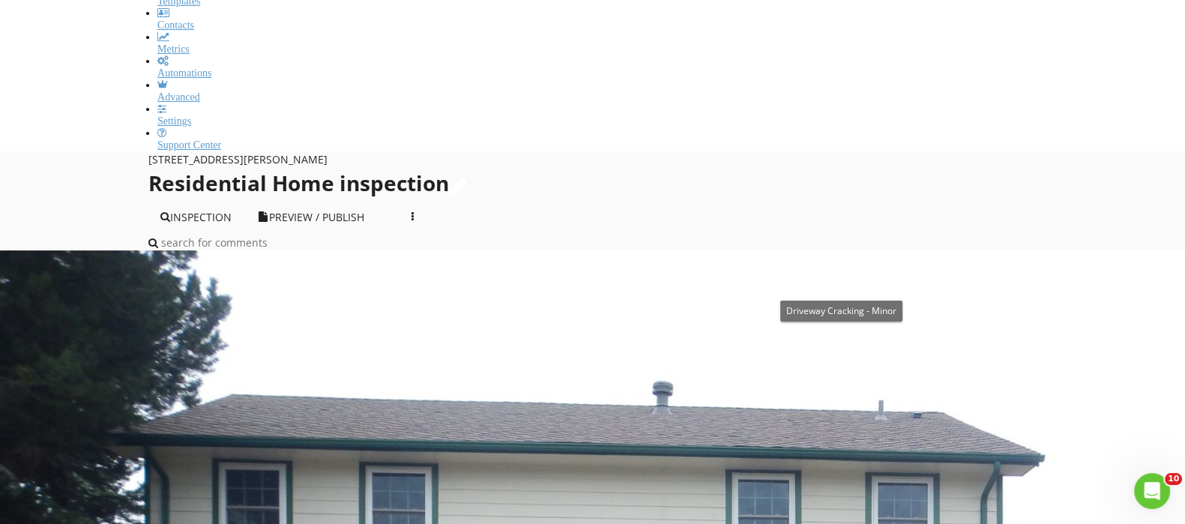
checkbox input "true"
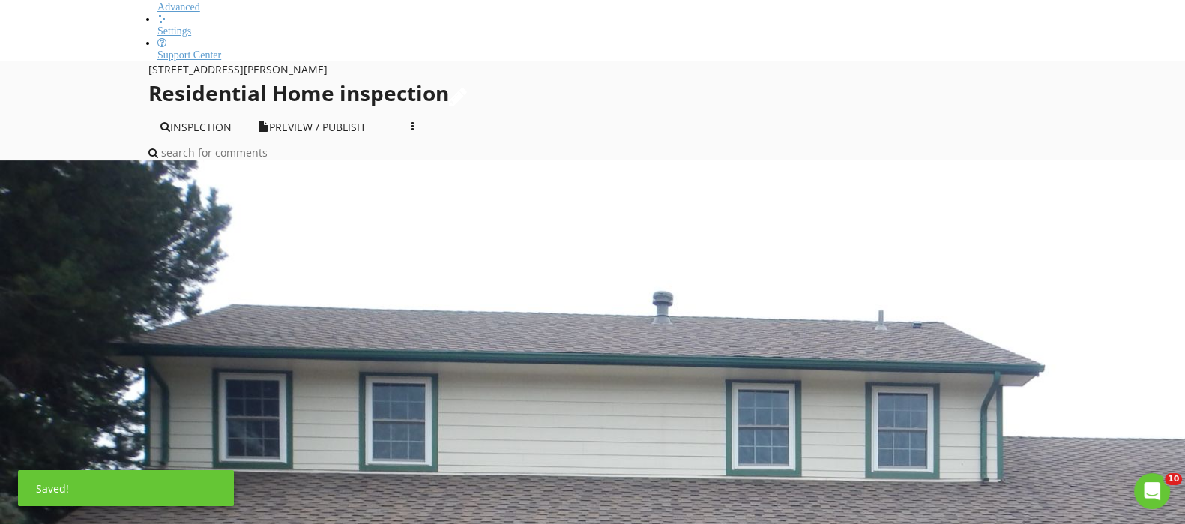
scroll to position [655, 0]
